Goal: Task Accomplishment & Management: Use online tool/utility

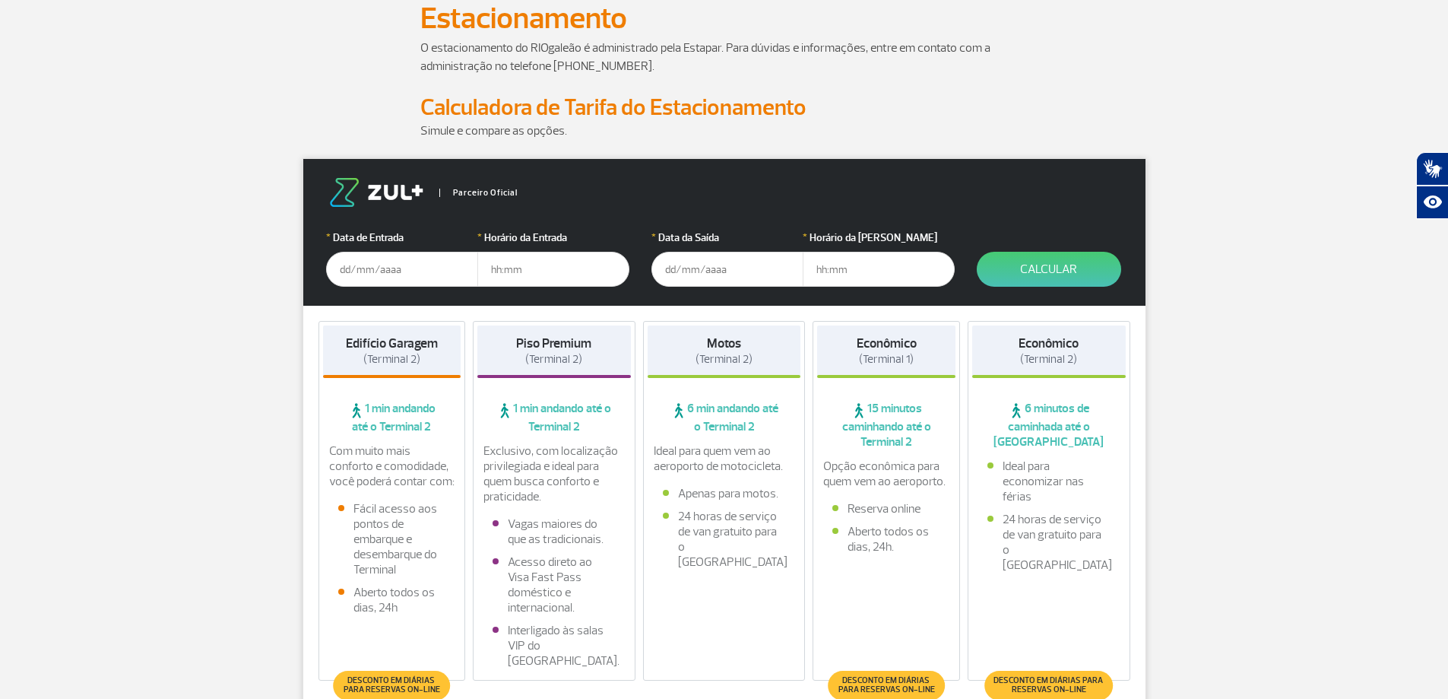
scroll to position [152, 0]
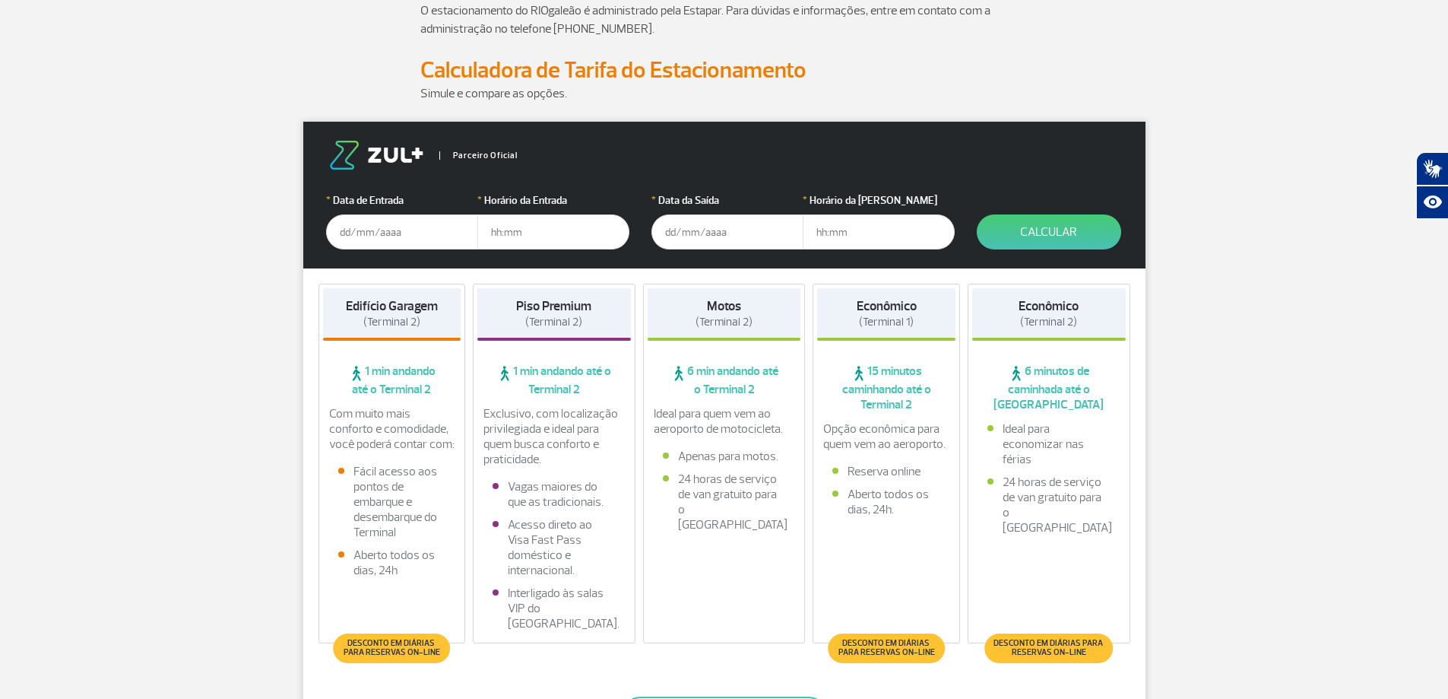
click at [401, 230] on input "text" at bounding box center [402, 231] width 152 height 35
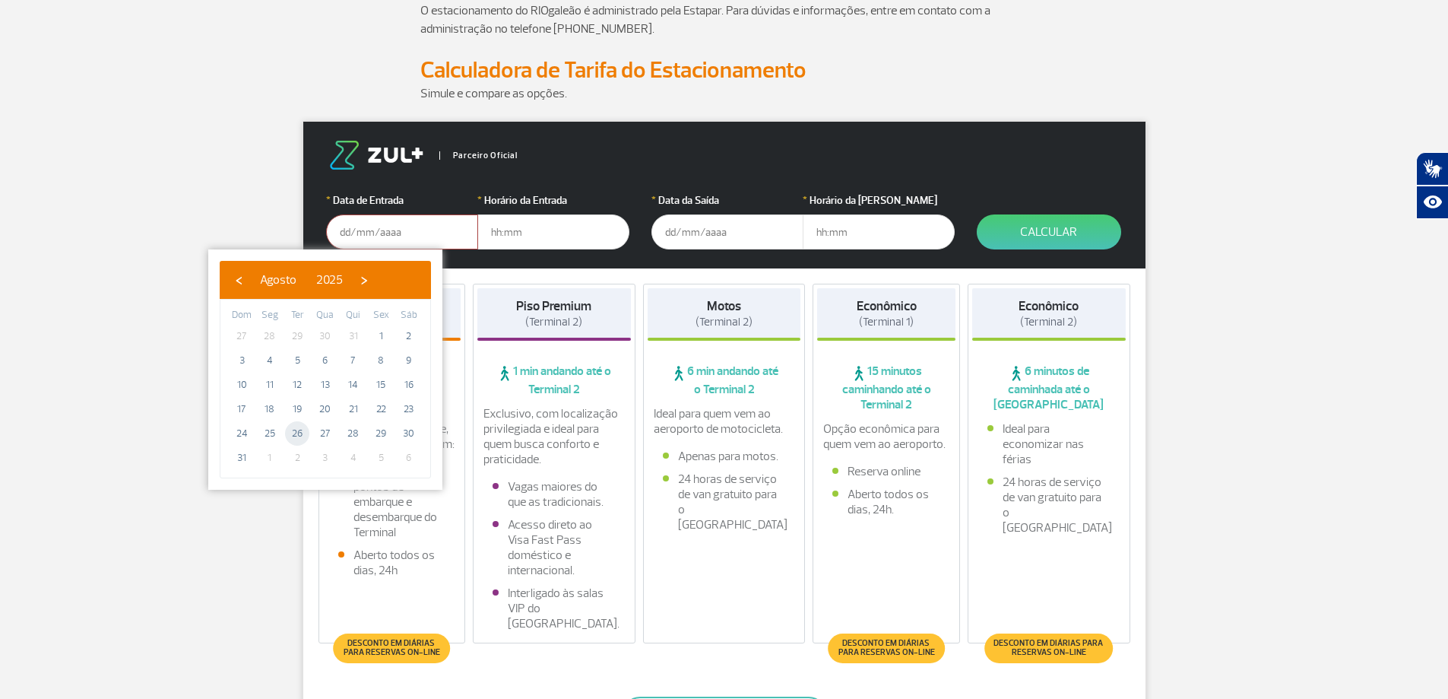
click at [300, 436] on span "26" at bounding box center [297, 433] width 24 height 24
type input "[DATE]"
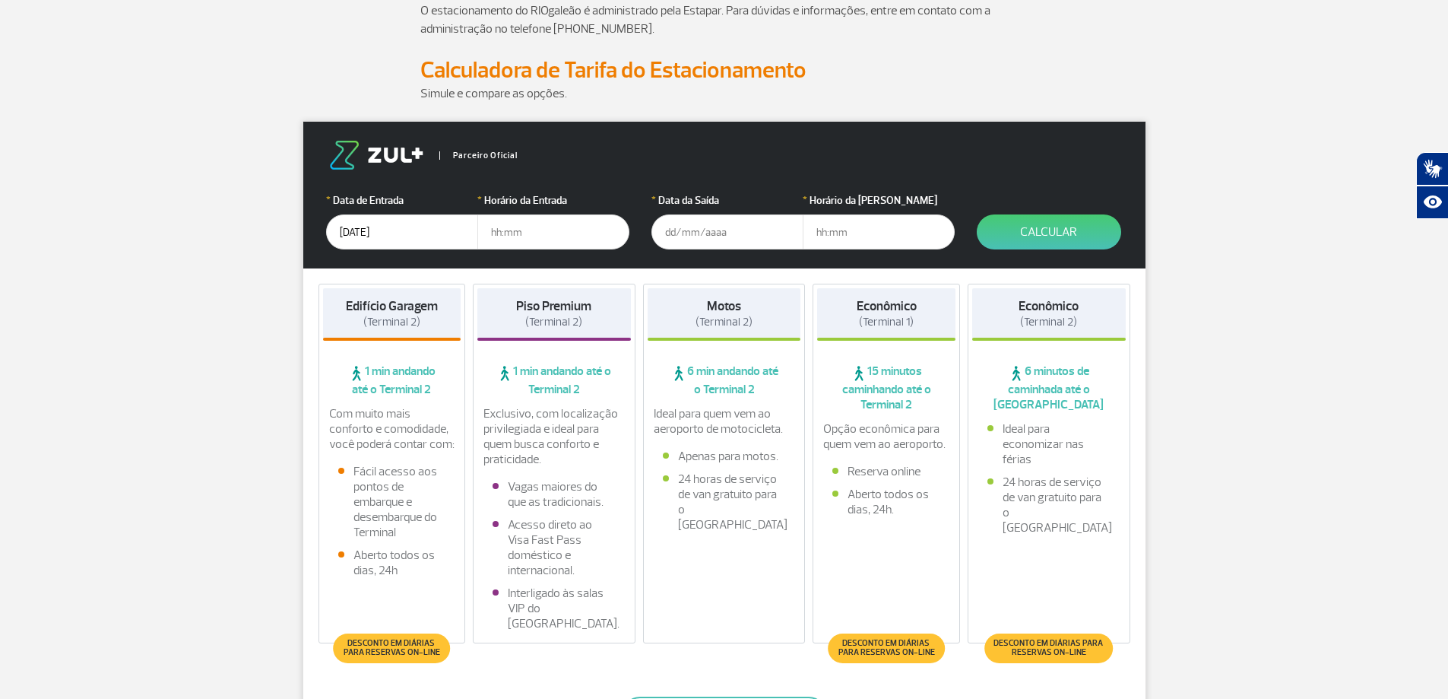
click at [490, 230] on input "text" at bounding box center [553, 231] width 152 height 35
click at [525, 228] on input "text" at bounding box center [553, 231] width 152 height 35
type input "22:30"
click at [668, 230] on input "text" at bounding box center [728, 231] width 152 height 35
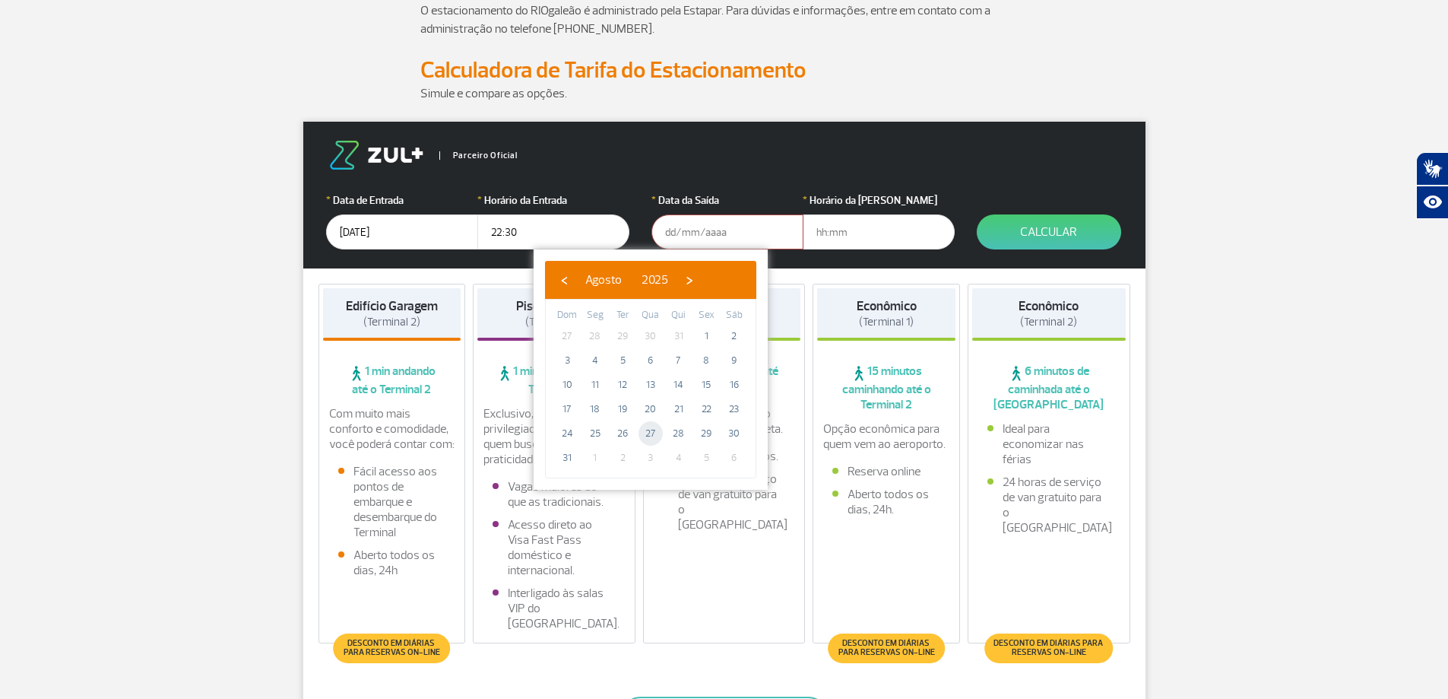
click at [645, 434] on span "27" at bounding box center [651, 433] width 24 height 24
type input "[DATE]"
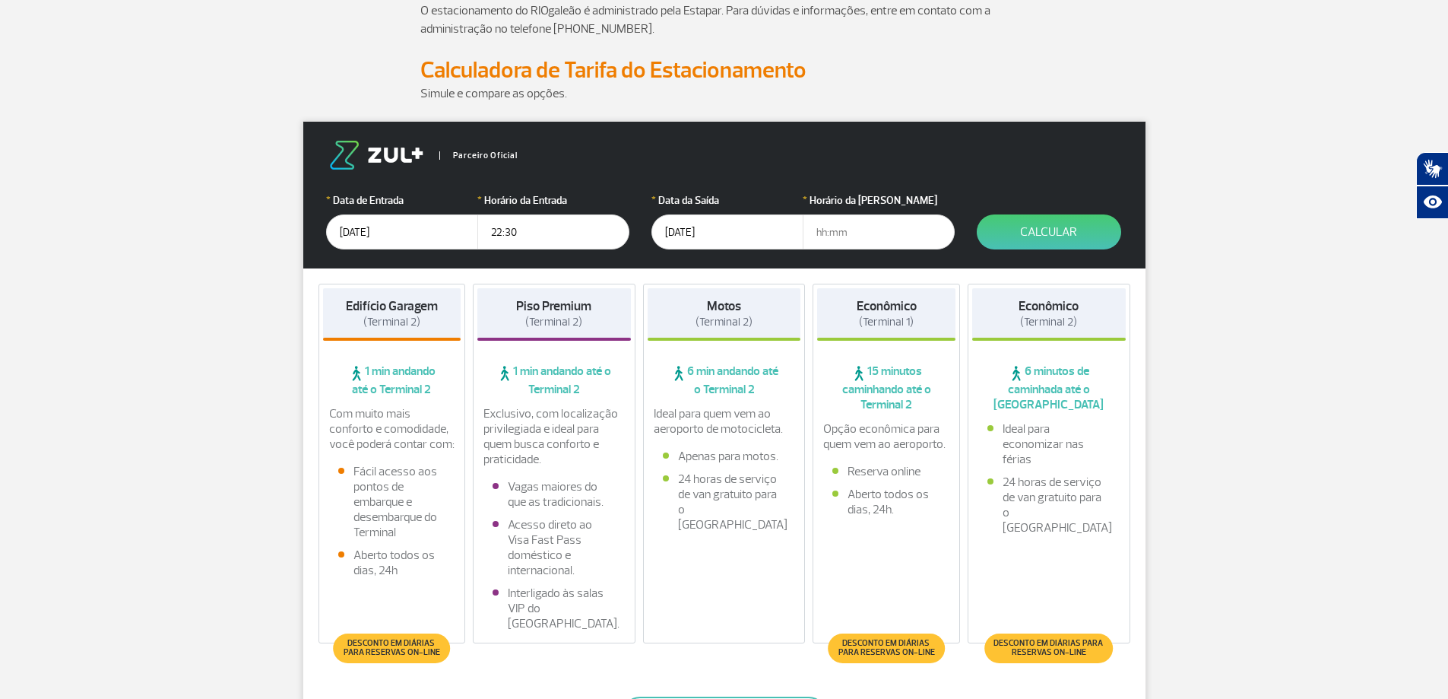
click at [817, 230] on input "text" at bounding box center [879, 231] width 152 height 35
type input "03:00"
click at [1032, 236] on button "Calcular" at bounding box center [1049, 231] width 144 height 35
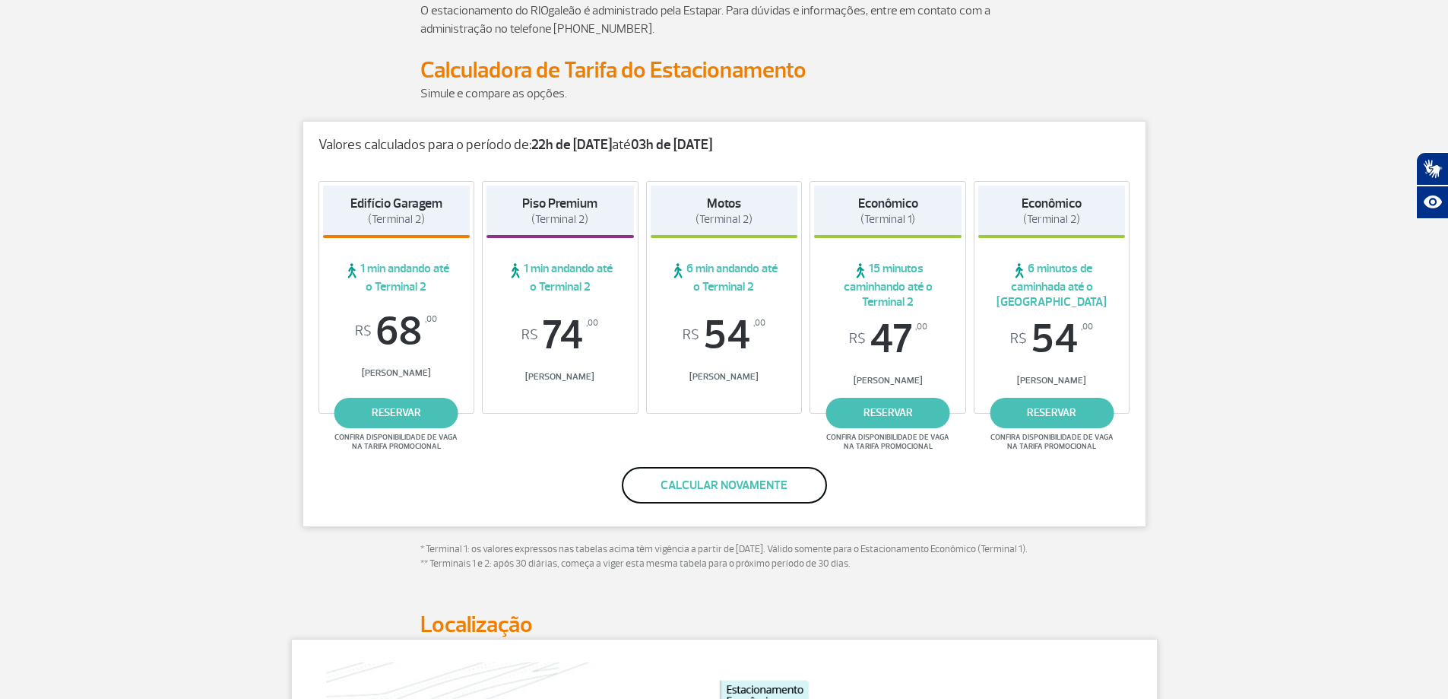
click at [731, 489] on button "Calcular novamente" at bounding box center [724, 485] width 205 height 36
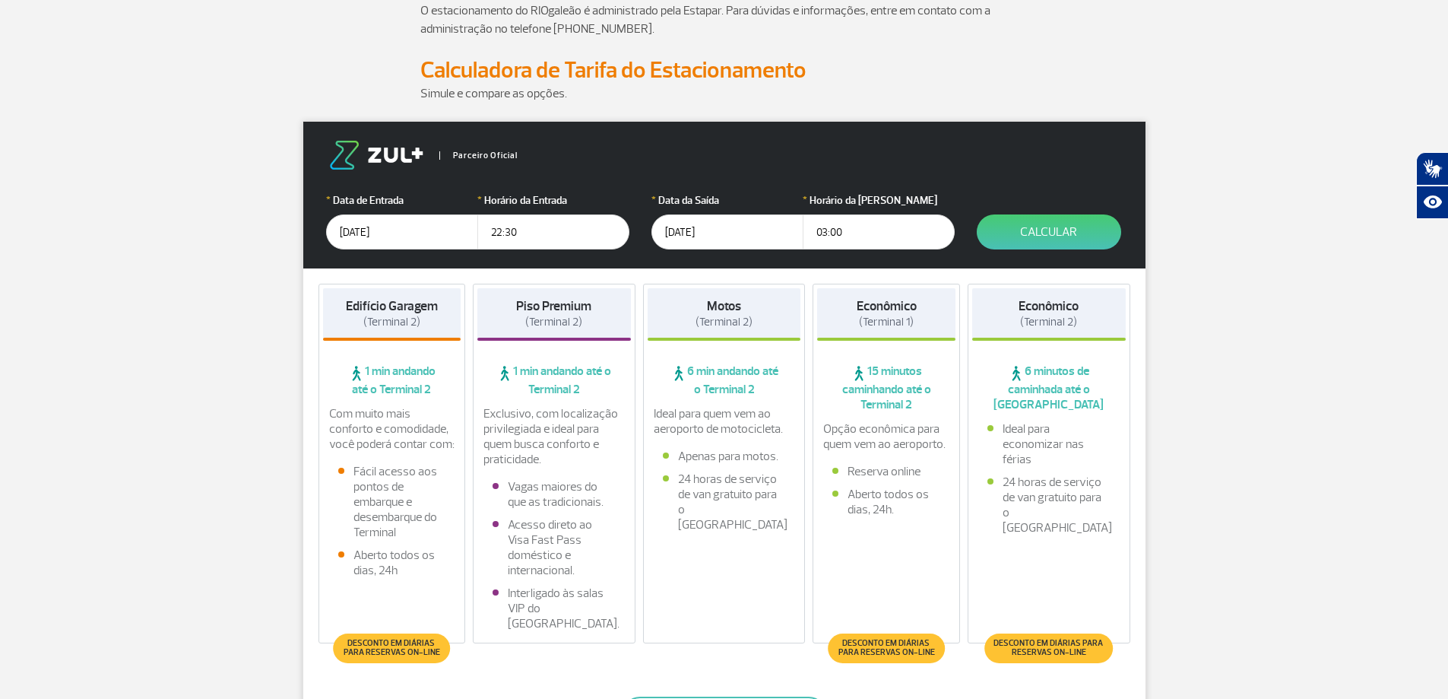
click at [1042, 581] on div "Econômico (Terminal 2) 6 minutos de caminhada até o Terminal 2 Ideal para econo…" at bounding box center [1049, 464] width 163 height 360
click at [1052, 612] on div "Econômico (Terminal 2) 6 minutos de caminhada até o Terminal 2 Ideal para econo…" at bounding box center [1049, 464] width 163 height 360
click at [1040, 650] on span "Desconto em diárias para reservas on-line" at bounding box center [1048, 648] width 113 height 18
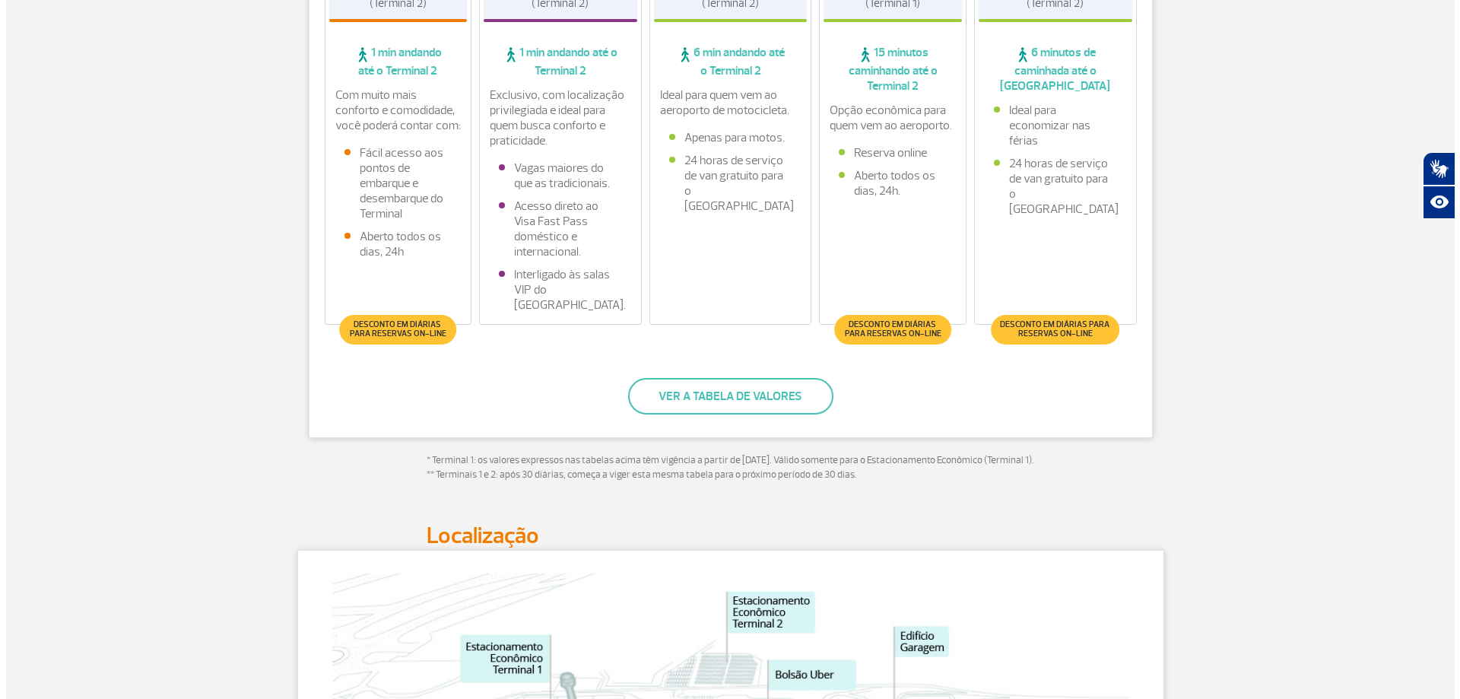
scroll to position [608, 0]
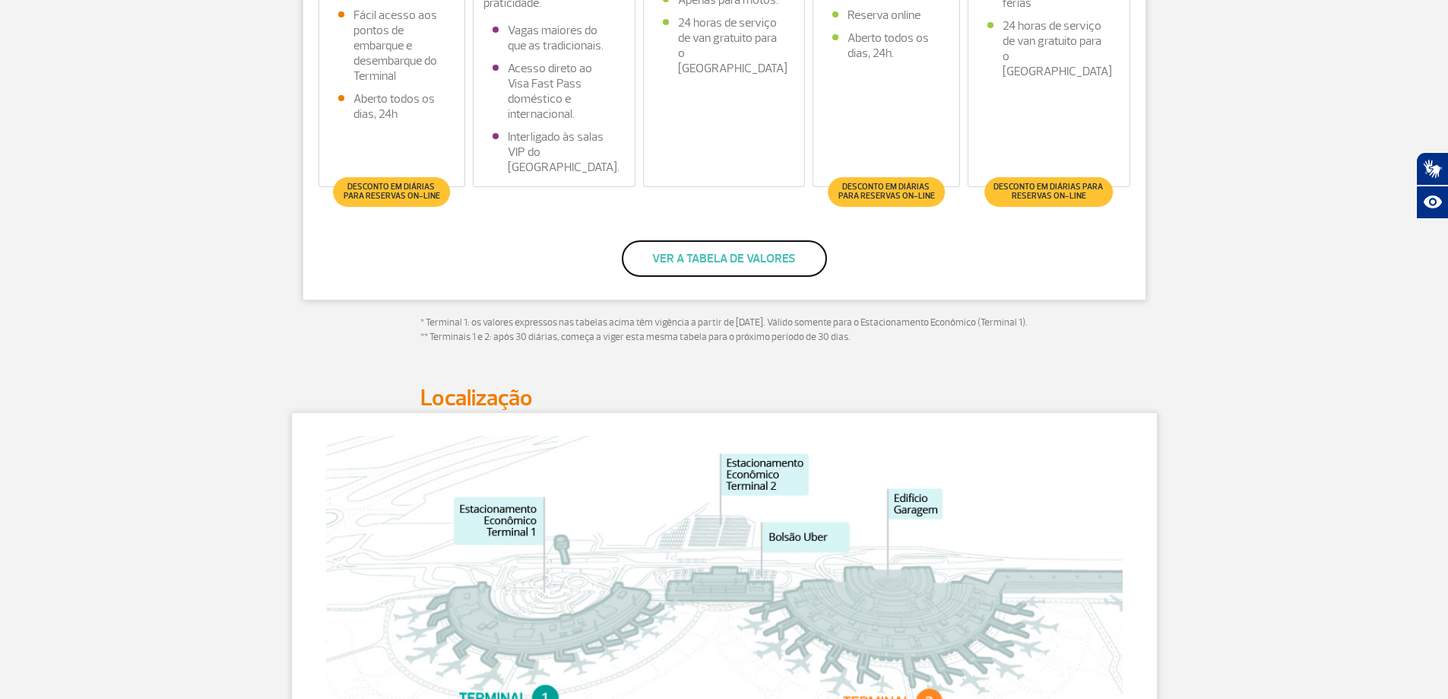
click at [721, 257] on button "Ver a tabela de valores" at bounding box center [724, 258] width 205 height 36
